Goal: Transaction & Acquisition: Download file/media

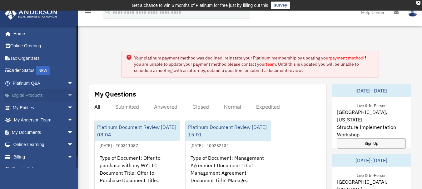
click at [67, 94] on span "arrow_drop_down" at bounding box center [73, 96] width 12 height 13
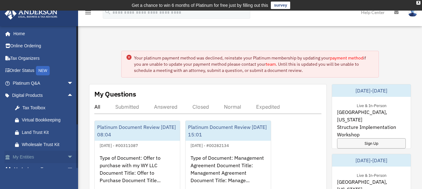
click at [67, 156] on span "arrow_drop_down" at bounding box center [73, 157] width 12 height 13
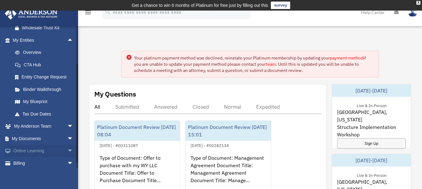
scroll to position [118, 0]
drag, startPoint x: 76, startPoint y: 116, endPoint x: 75, endPoint y: 155, distance: 39.0
click at [75, 155] on div "turbotdriveproperties@yahoo.com Sign Out turbotdriveproperties@yahoo.com Home O…" at bounding box center [39, 97] width 78 height 143
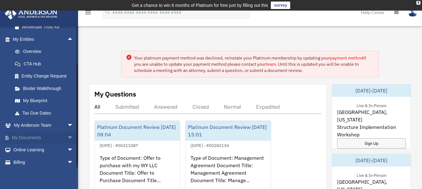
click at [67, 136] on span "arrow_drop_down" at bounding box center [73, 138] width 12 height 13
click at [25, 150] on link "Box" at bounding box center [46, 150] width 74 height 12
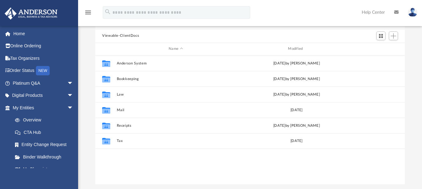
scroll to position [63, 0]
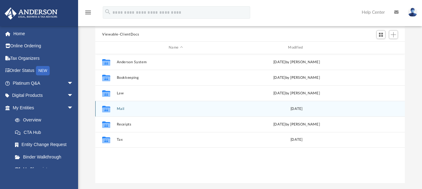
click at [107, 110] on icon "grid" at bounding box center [106, 109] width 8 height 5
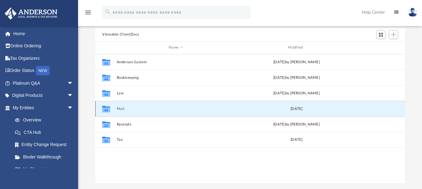
click at [148, 110] on button "Mail" at bounding box center [176, 109] width 118 height 4
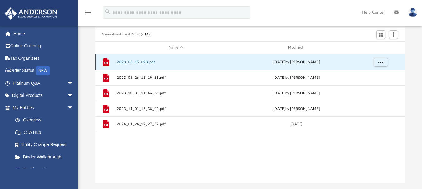
click at [121, 62] on button "2023_05_15_098.pdf" at bounding box center [176, 62] width 118 height 4
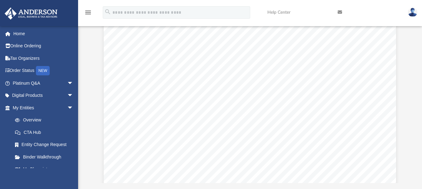
scroll to position [0, 0]
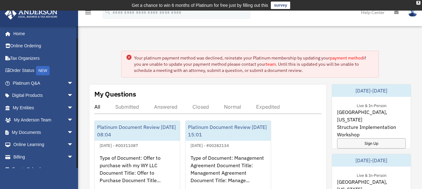
scroll to position [9, 0]
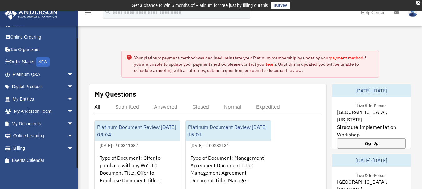
drag, startPoint x: 77, startPoint y: 97, endPoint x: 80, endPoint y: 135, distance: 37.9
click at [67, 98] on span "arrow_drop_down" at bounding box center [73, 99] width 12 height 13
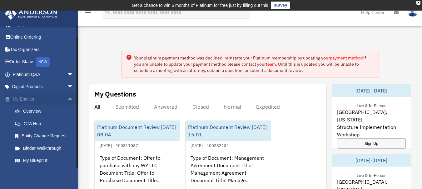
click at [67, 99] on span "arrow_drop_up" at bounding box center [73, 99] width 12 height 13
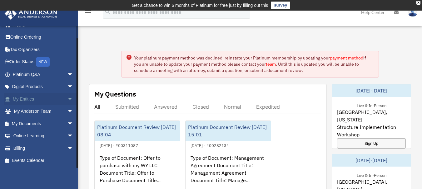
click at [67, 99] on span "arrow_drop_down" at bounding box center [73, 99] width 12 height 13
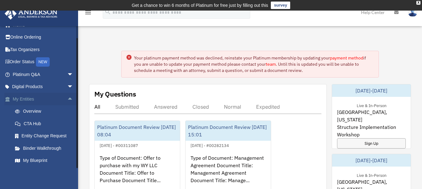
click at [67, 99] on span "arrow_drop_up" at bounding box center [73, 99] width 12 height 13
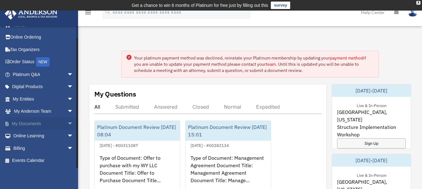
click at [67, 123] on span "arrow_drop_down" at bounding box center [73, 124] width 12 height 13
click at [29, 137] on link "Box" at bounding box center [46, 136] width 74 height 12
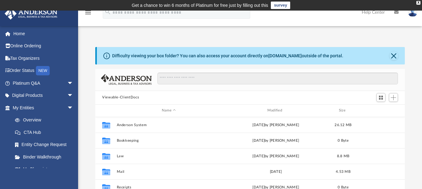
scroll to position [137, 305]
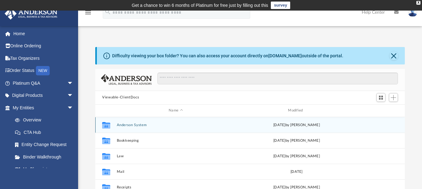
click at [113, 126] on div "Collaborated Folder" at bounding box center [106, 125] width 16 height 10
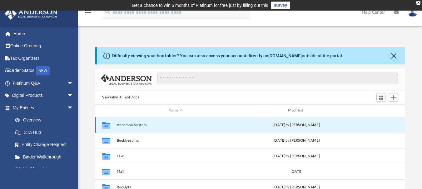
click at [132, 124] on button "Anderson System" at bounding box center [176, 125] width 118 height 4
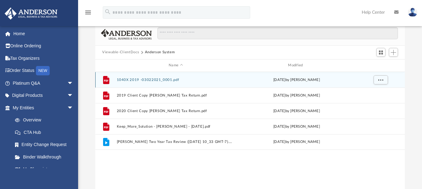
scroll to position [49, 0]
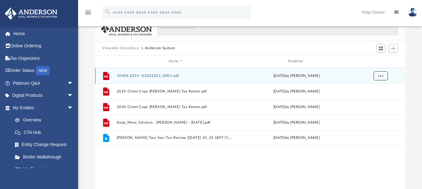
click at [376, 76] on button "More options" at bounding box center [380, 75] width 14 height 9
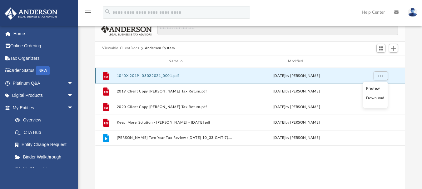
click at [164, 76] on button "1040X 2019 -03022021_0001.pdf" at bounding box center [176, 76] width 118 height 4
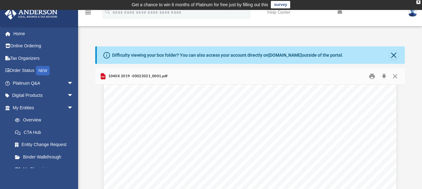
scroll to position [0, 0]
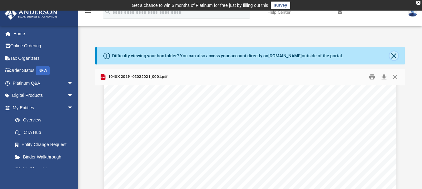
click at [394, 54] on button "Close" at bounding box center [393, 55] width 9 height 9
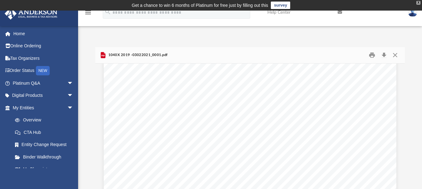
click at [417, 3] on div "X" at bounding box center [418, 3] width 4 height 4
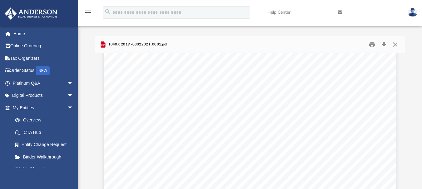
click at [412, 11] on img at bounding box center [411, 12] width 9 height 9
click at [88, 13] on icon "menu" at bounding box center [87, 12] width 7 height 7
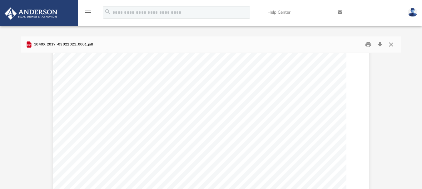
scroll to position [6300, 0]
click at [88, 13] on icon "menu" at bounding box center [87, 12] width 7 height 7
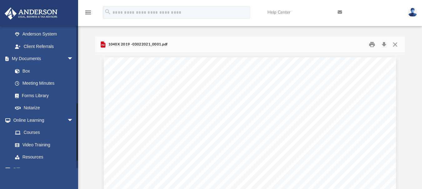
scroll to position [188, 0]
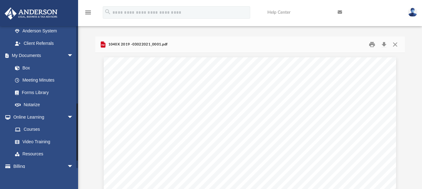
drag, startPoint x: 77, startPoint y: 61, endPoint x: 77, endPoint y: 139, distance: 77.7
click at [77, 139] on div at bounding box center [76, 132] width 1 height 57
click at [28, 67] on link "Box" at bounding box center [46, 68] width 74 height 12
click at [26, 67] on link "Box" at bounding box center [46, 68] width 74 height 12
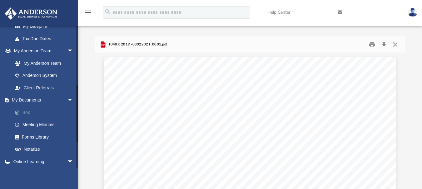
scroll to position [139, 0]
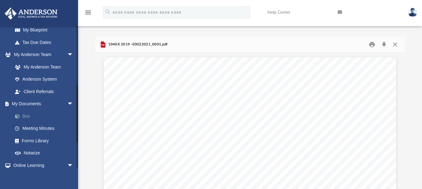
drag, startPoint x: 77, startPoint y: 137, endPoint x: 74, endPoint y: 117, distance: 20.5
click at [74, 117] on div "turbotdriveproperties@yahoo.com Sign Out turbotdriveproperties@yahoo.com Home O…" at bounding box center [39, 97] width 78 height 143
click at [26, 102] on link "My Documents arrow_drop_down" at bounding box center [43, 104] width 78 height 12
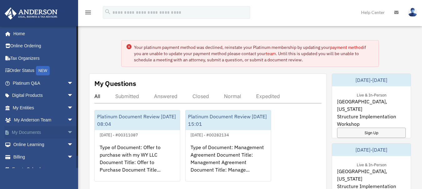
click at [42, 133] on link "My Documents arrow_drop_down" at bounding box center [43, 132] width 78 height 12
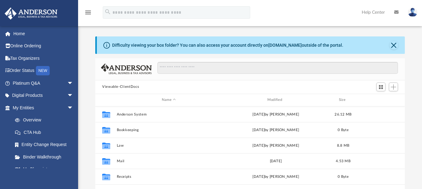
scroll to position [137, 305]
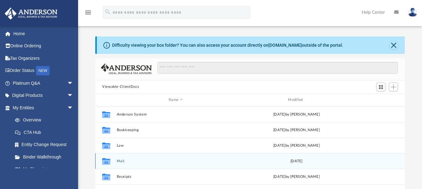
click at [180, 162] on button "Mail" at bounding box center [176, 161] width 118 height 4
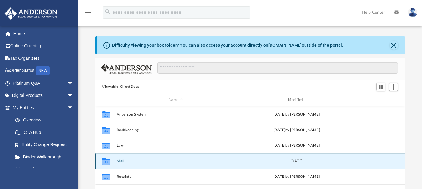
click at [180, 162] on button "Mail" at bounding box center [176, 161] width 118 height 4
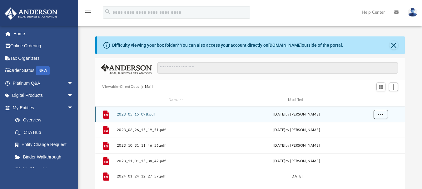
click at [381, 113] on span "More options" at bounding box center [380, 114] width 5 height 3
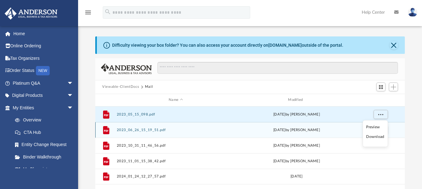
click at [374, 137] on li "Download" at bounding box center [375, 137] width 18 height 7
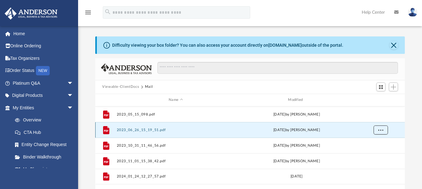
click at [381, 129] on span "More options" at bounding box center [380, 129] width 5 height 3
click at [375, 151] on li "Download" at bounding box center [375, 152] width 18 height 7
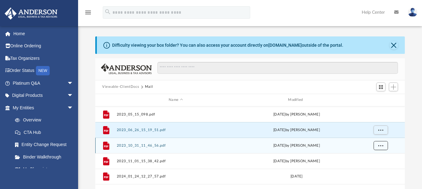
click at [382, 145] on span "More options" at bounding box center [380, 145] width 5 height 3
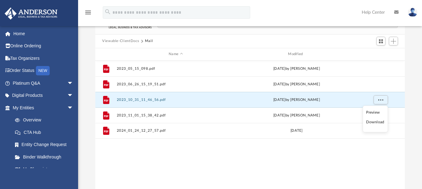
scroll to position [70, 0]
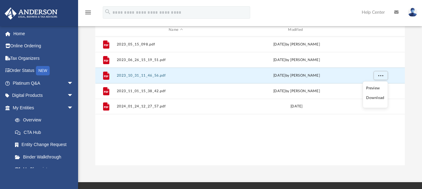
click at [375, 99] on li "Download" at bounding box center [375, 98] width 18 height 7
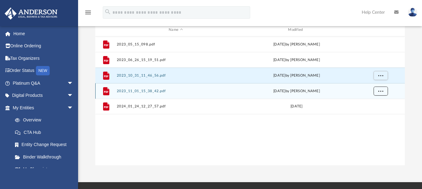
click at [381, 90] on span "More options" at bounding box center [380, 90] width 5 height 3
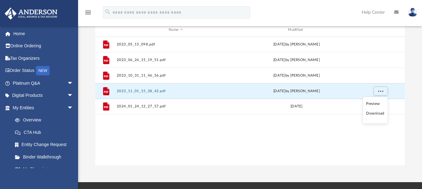
click at [376, 112] on li "Download" at bounding box center [375, 113] width 18 height 7
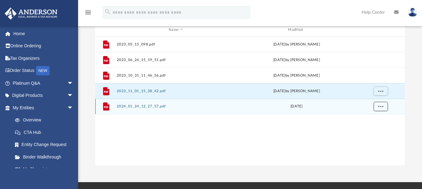
click at [381, 106] on span "More options" at bounding box center [380, 106] width 5 height 3
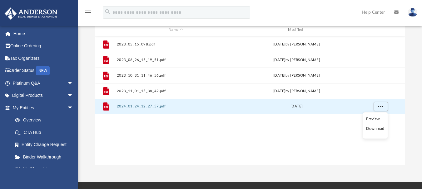
click at [373, 129] on li "Download" at bounding box center [375, 129] width 18 height 7
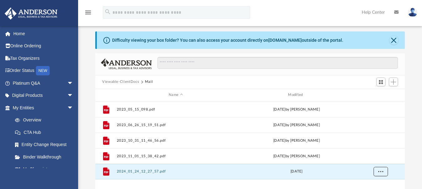
scroll to position [0, 0]
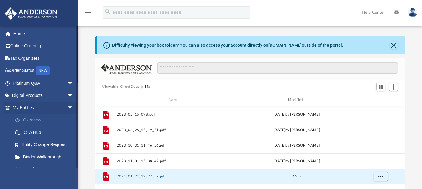
click at [36, 121] on link "Overview" at bounding box center [46, 120] width 74 height 12
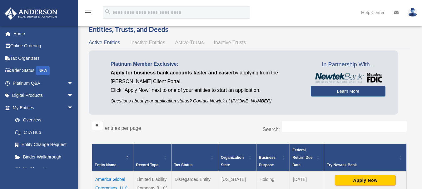
scroll to position [39, 0]
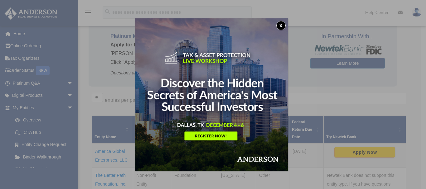
drag, startPoint x: 426, startPoint y: 44, endPoint x: 426, endPoint y: 85, distance: 40.6
click at [421, 85] on html "X Get a chance to win 6 months of Platinum for free just by filling out this su…" at bounding box center [213, 178] width 426 height 435
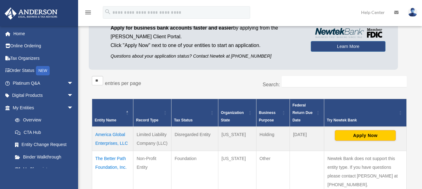
scroll to position [58, 0]
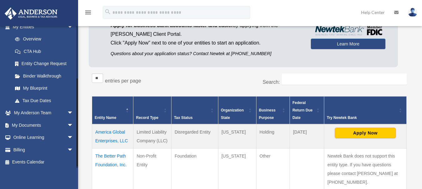
drag, startPoint x: 77, startPoint y: 73, endPoint x: 76, endPoint y: 126, distance: 53.4
click at [76, 126] on div at bounding box center [77, 97] width 2 height 143
click at [67, 126] on span "arrow_drop_down" at bounding box center [73, 125] width 12 height 13
click at [25, 136] on link "Box" at bounding box center [46, 137] width 74 height 12
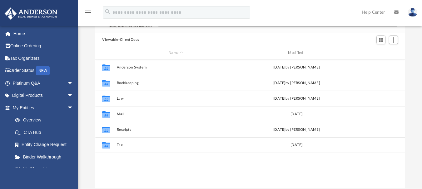
scroll to position [57, 0]
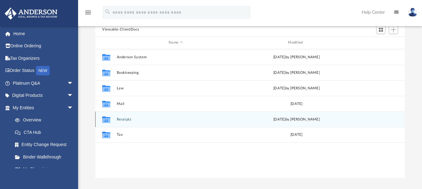
click at [229, 119] on button "Receipts" at bounding box center [176, 119] width 118 height 4
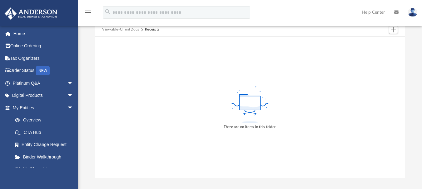
click at [122, 29] on button "Viewable-ClientDocs" at bounding box center [120, 30] width 37 height 6
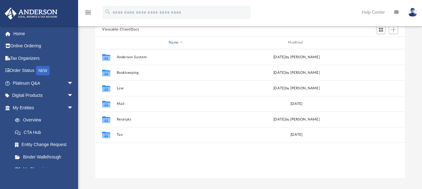
scroll to position [137, 305]
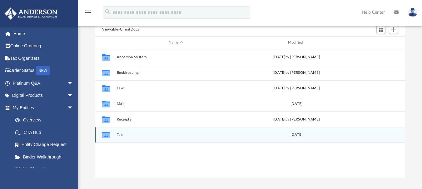
click at [236, 137] on div "Collaborated Folder Tax Tue Apr 26 2022" at bounding box center [249, 135] width 309 height 16
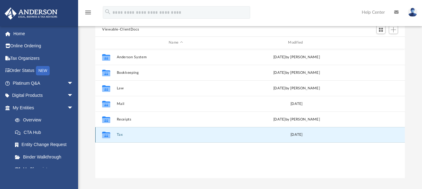
click at [118, 134] on button "Tax" at bounding box center [176, 135] width 118 height 4
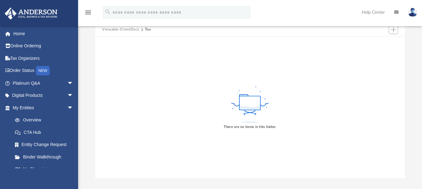
click at [127, 29] on button "Viewable-ClientDocs" at bounding box center [120, 30] width 37 height 6
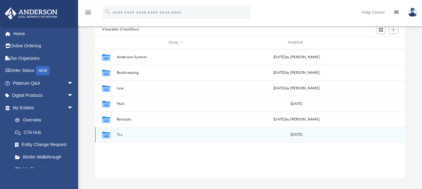
click at [118, 134] on button "Tax" at bounding box center [176, 135] width 118 height 4
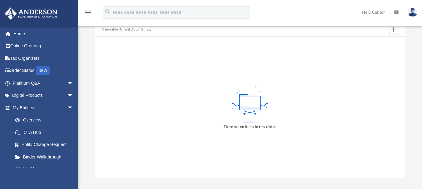
click at [126, 30] on button "Viewable-ClientDocs" at bounding box center [120, 30] width 37 height 6
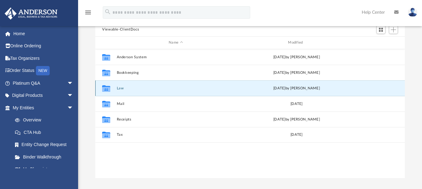
click at [119, 88] on button "Law" at bounding box center [176, 88] width 118 height 4
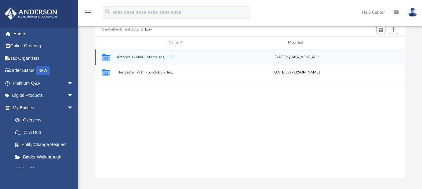
click at [123, 58] on button "America Global Enterprises, LLC" at bounding box center [176, 57] width 118 height 4
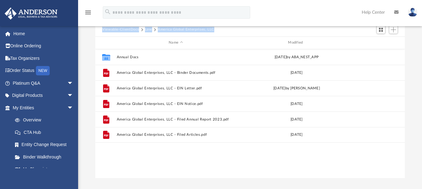
drag, startPoint x: 101, startPoint y: 29, endPoint x: 213, endPoint y: 29, distance: 112.0
click at [213, 29] on div "Viewable-ClientDocs Law America Global Enterprises, LLC" at bounding box center [249, 30] width 309 height 14
copy div "Viewable-ClientDocs Law America Global Enterprises, LLC"
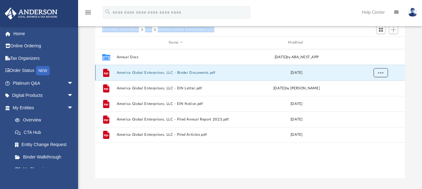
click at [382, 72] on span "More options" at bounding box center [380, 72] width 5 height 3
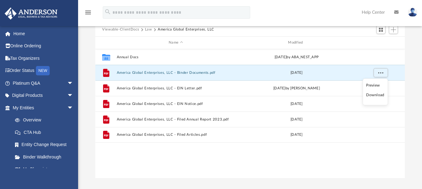
click at [374, 96] on li "Download" at bounding box center [375, 95] width 18 height 7
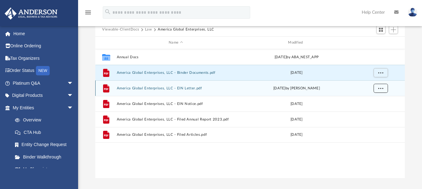
click at [379, 86] on span "More options" at bounding box center [380, 87] width 5 height 3
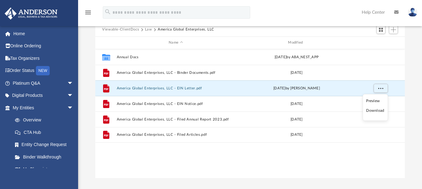
click at [374, 111] on li "Download" at bounding box center [375, 111] width 18 height 7
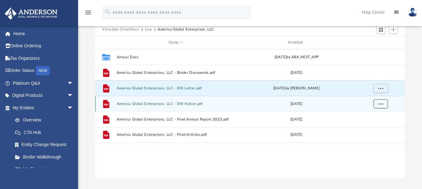
click at [381, 103] on span "More options" at bounding box center [380, 103] width 5 height 3
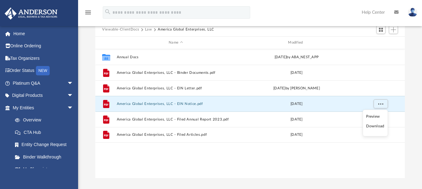
click at [375, 126] on li "Download" at bounding box center [375, 126] width 18 height 7
click at [408, 120] on div "Difficulty viewing your box folder? You can also access your account directly o…" at bounding box center [250, 78] width 344 height 199
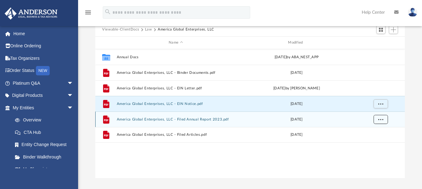
click at [380, 119] on span "More options" at bounding box center [380, 119] width 5 height 3
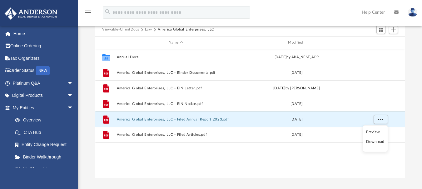
click at [372, 143] on li "Download" at bounding box center [375, 142] width 18 height 7
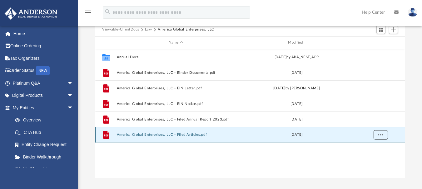
click at [380, 134] on span "More options" at bounding box center [380, 134] width 5 height 3
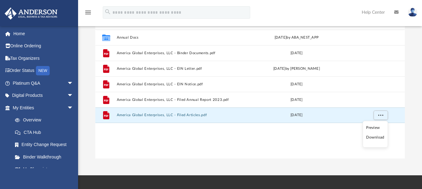
scroll to position [89, 0]
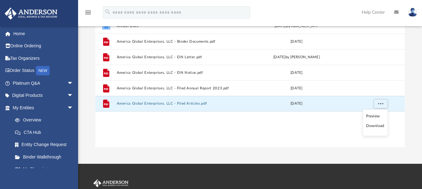
click at [373, 125] on li "Download" at bounding box center [375, 126] width 18 height 7
